Goal: Find contact information: Find contact information

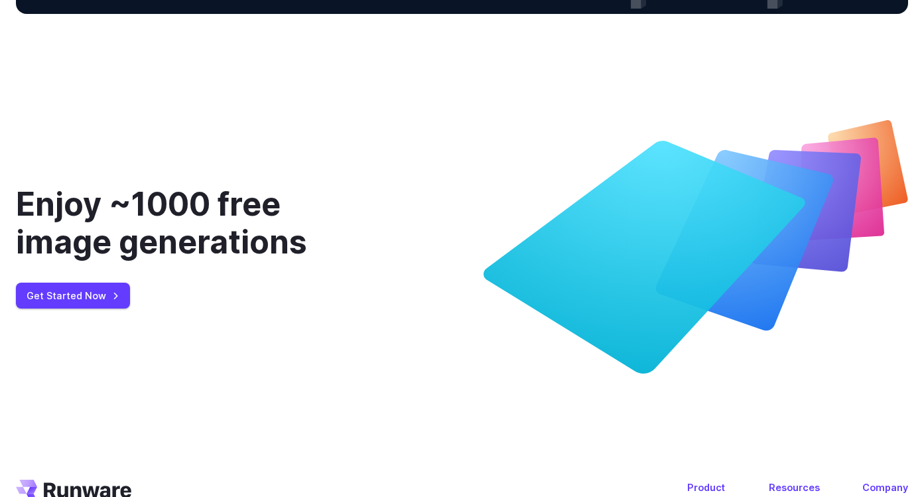
scroll to position [5083, 0]
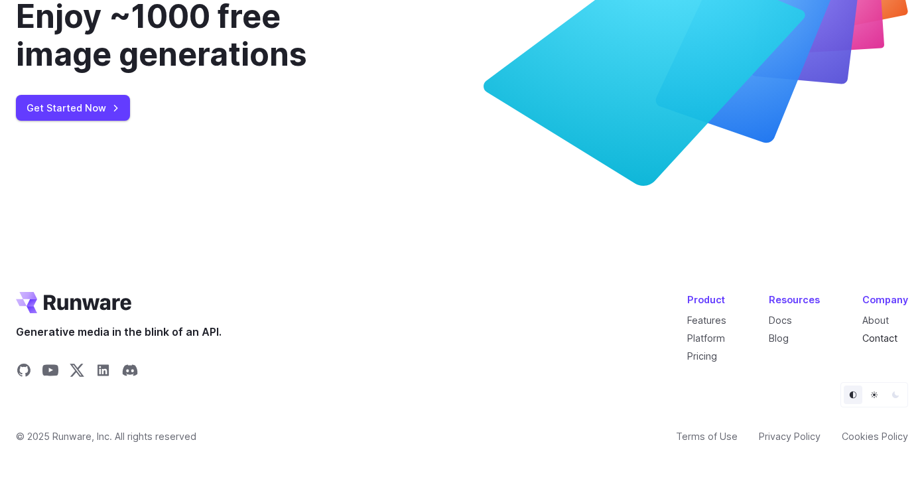
click at [877, 338] on link "Contact" at bounding box center [879, 337] width 35 height 11
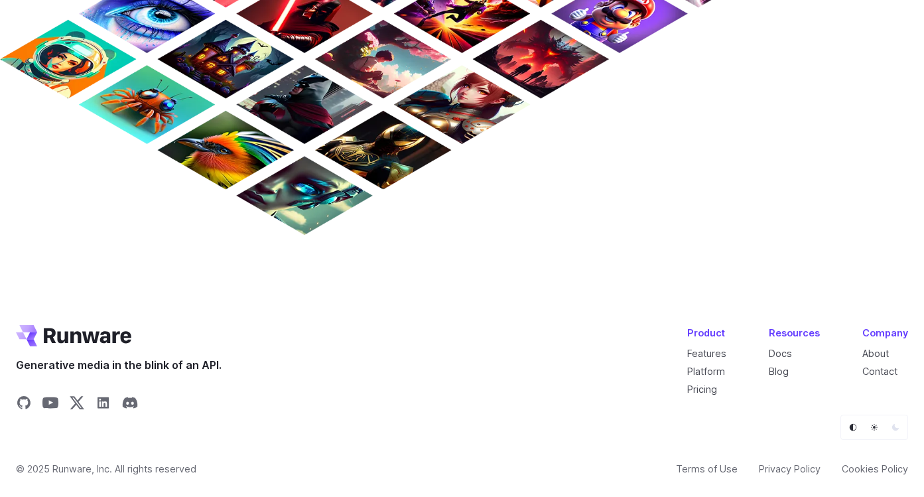
scroll to position [1156, 0]
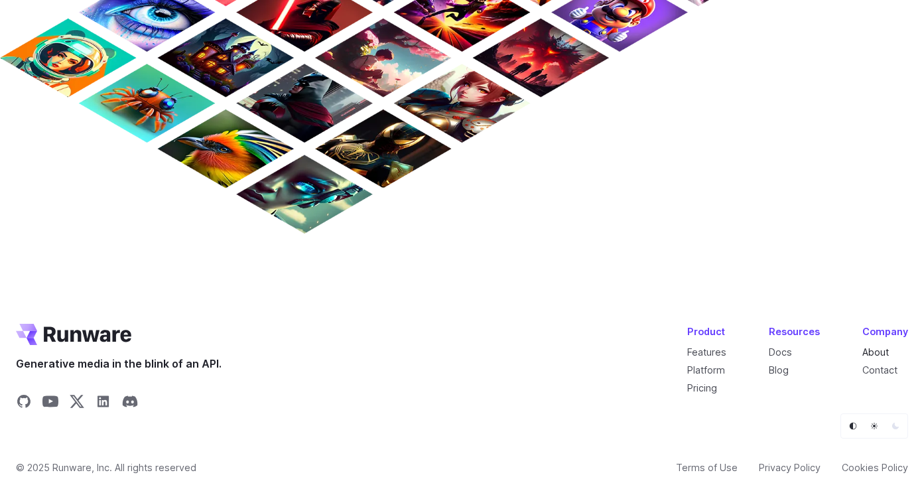
click at [867, 352] on link "About" at bounding box center [875, 351] width 27 height 11
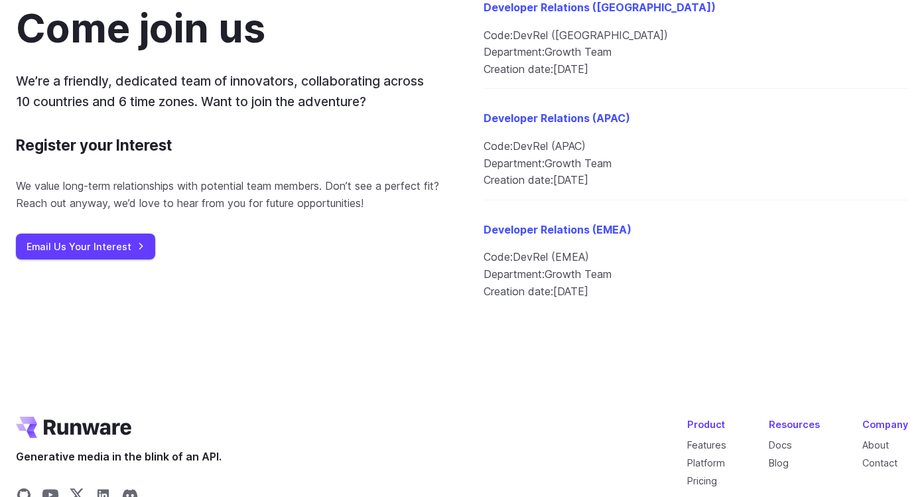
scroll to position [1652, 0]
